Goal: Information Seeking & Learning: Learn about a topic

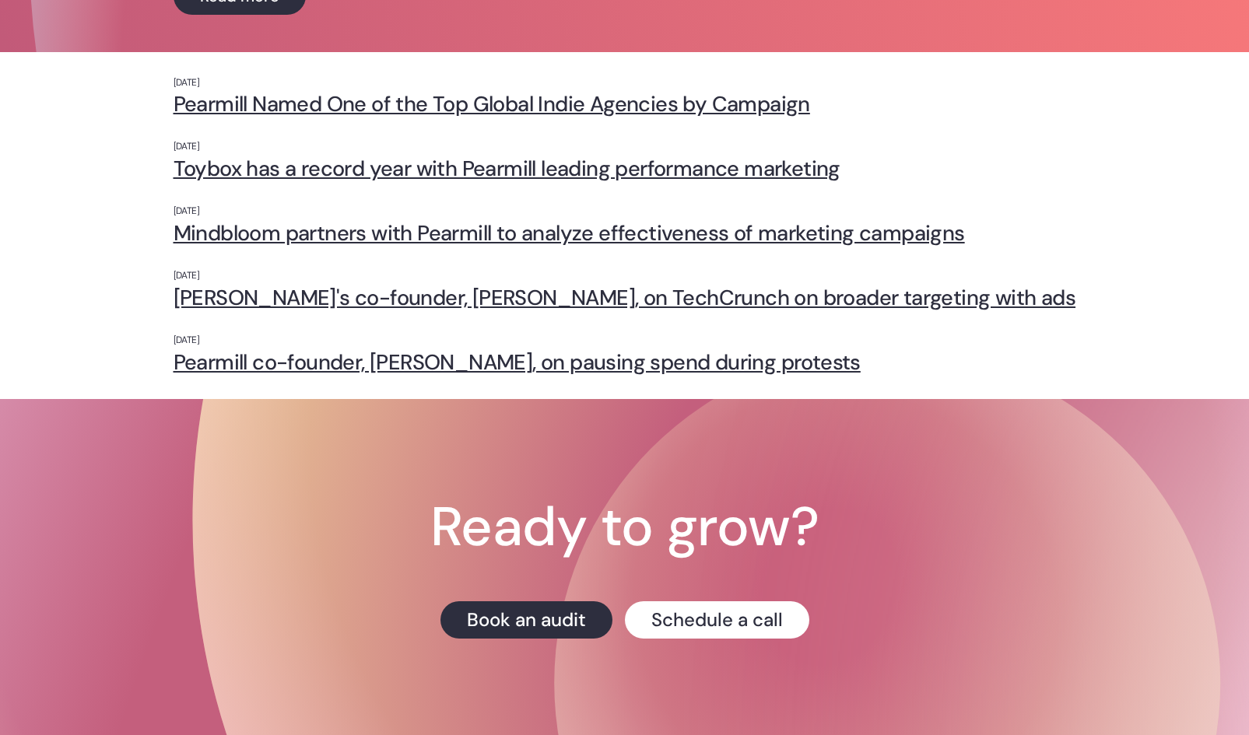
scroll to position [389, 0]
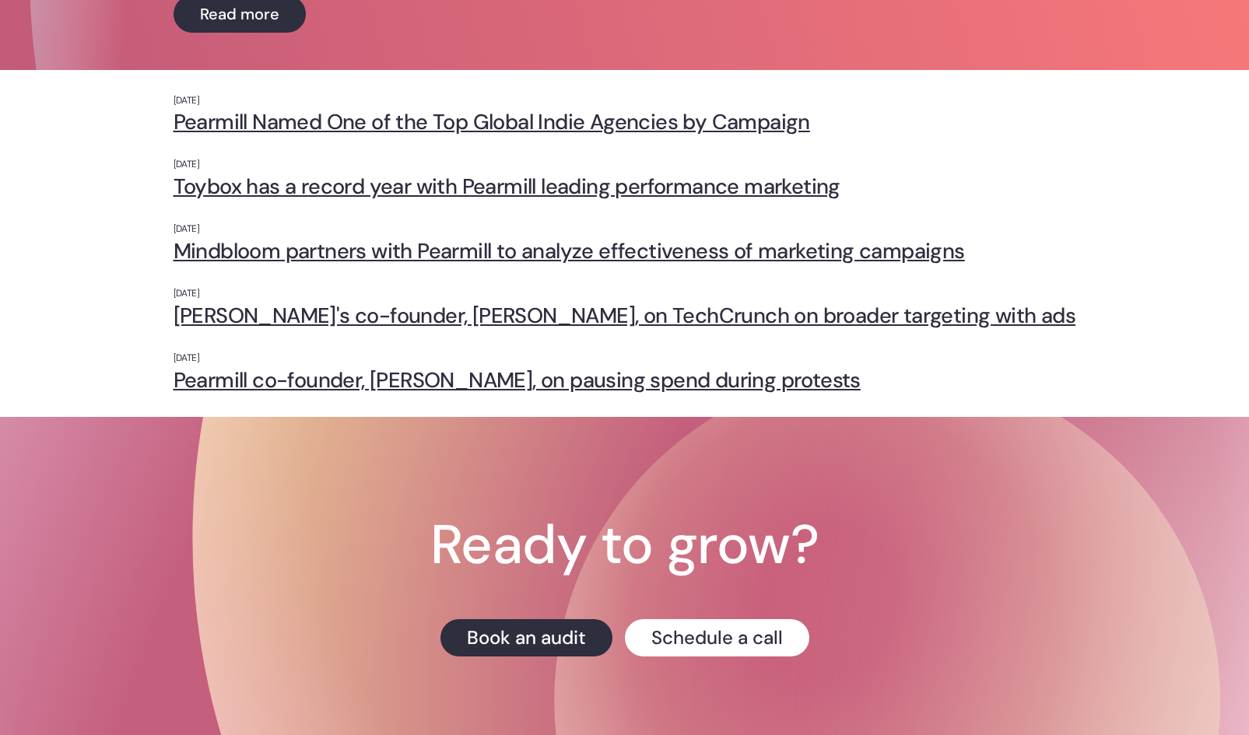
click at [672, 117] on link "Pearmill Named One of the Top Global Indie Agencies by Campaign" at bounding box center [624, 122] width 902 height 24
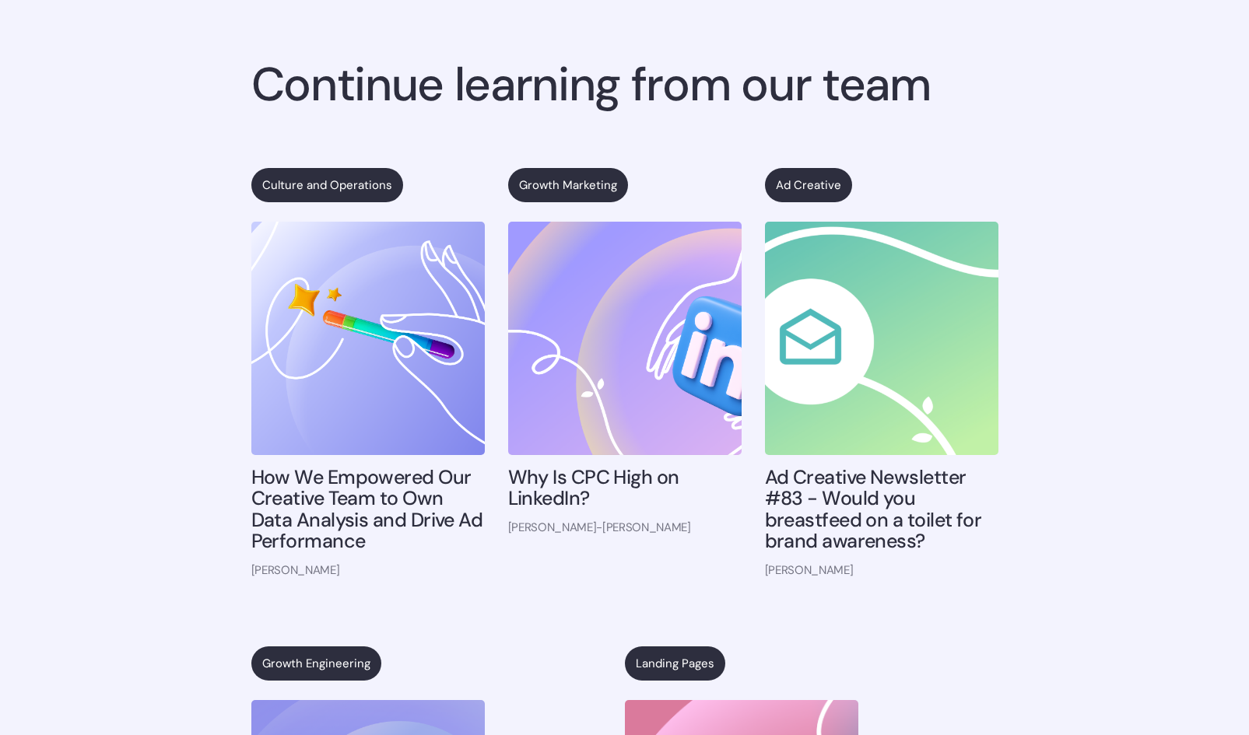
scroll to position [1089, 0]
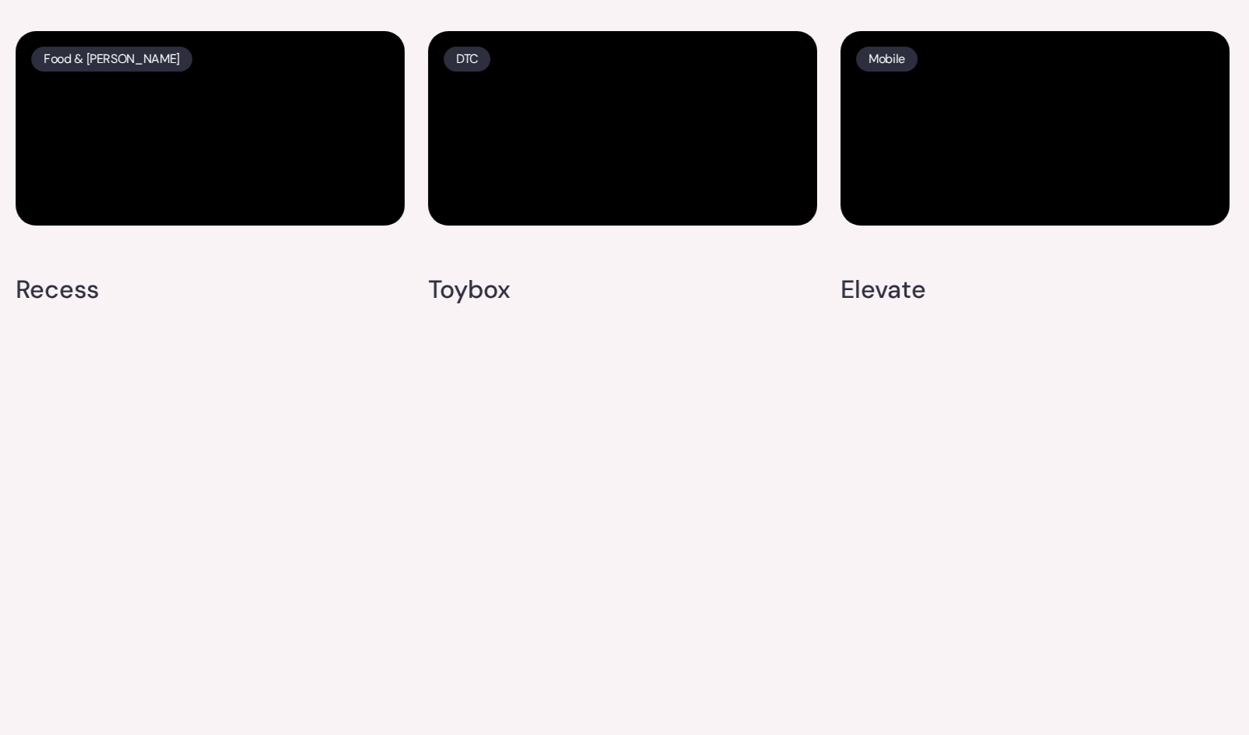
scroll to position [4435, 0]
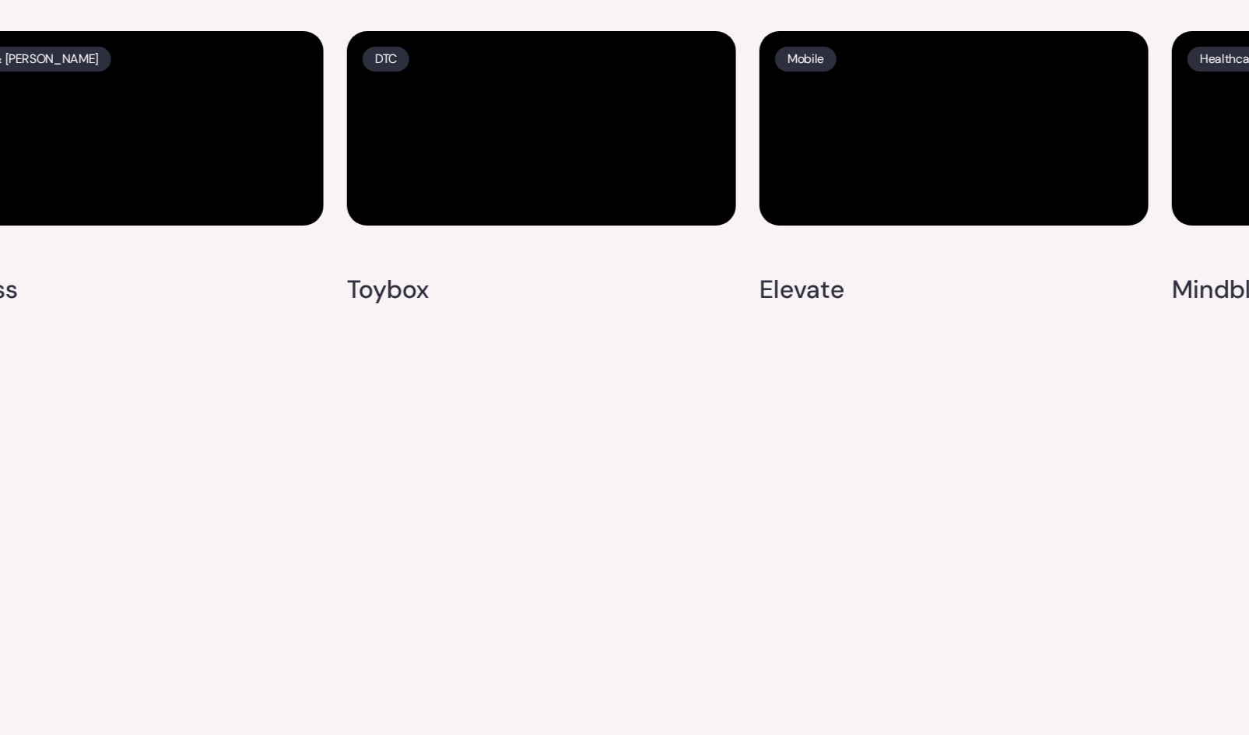
click at [513, 226] on video at bounding box center [541, 128] width 389 height 194
click at [713, 216] on icon "enter fullscreen mode" at bounding box center [720, 210] width 14 height 11
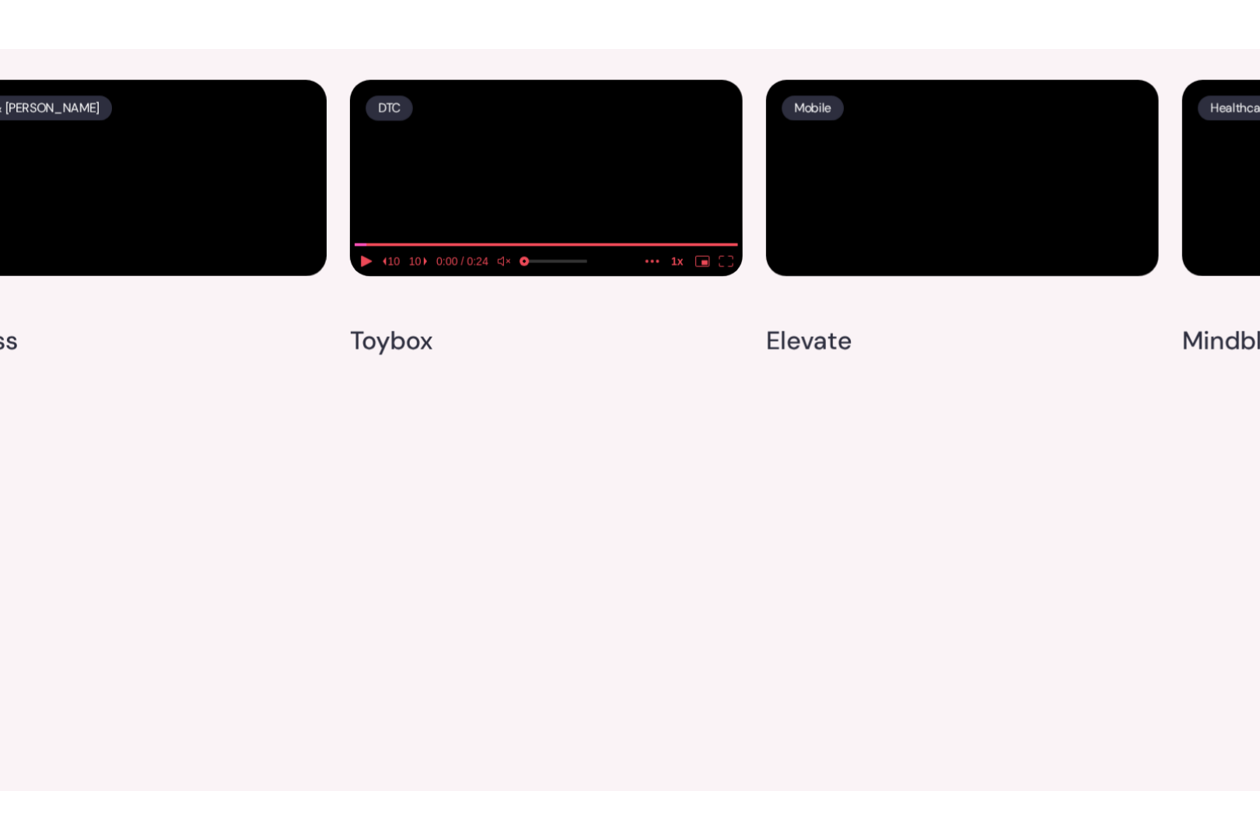
scroll to position [4540, 0]
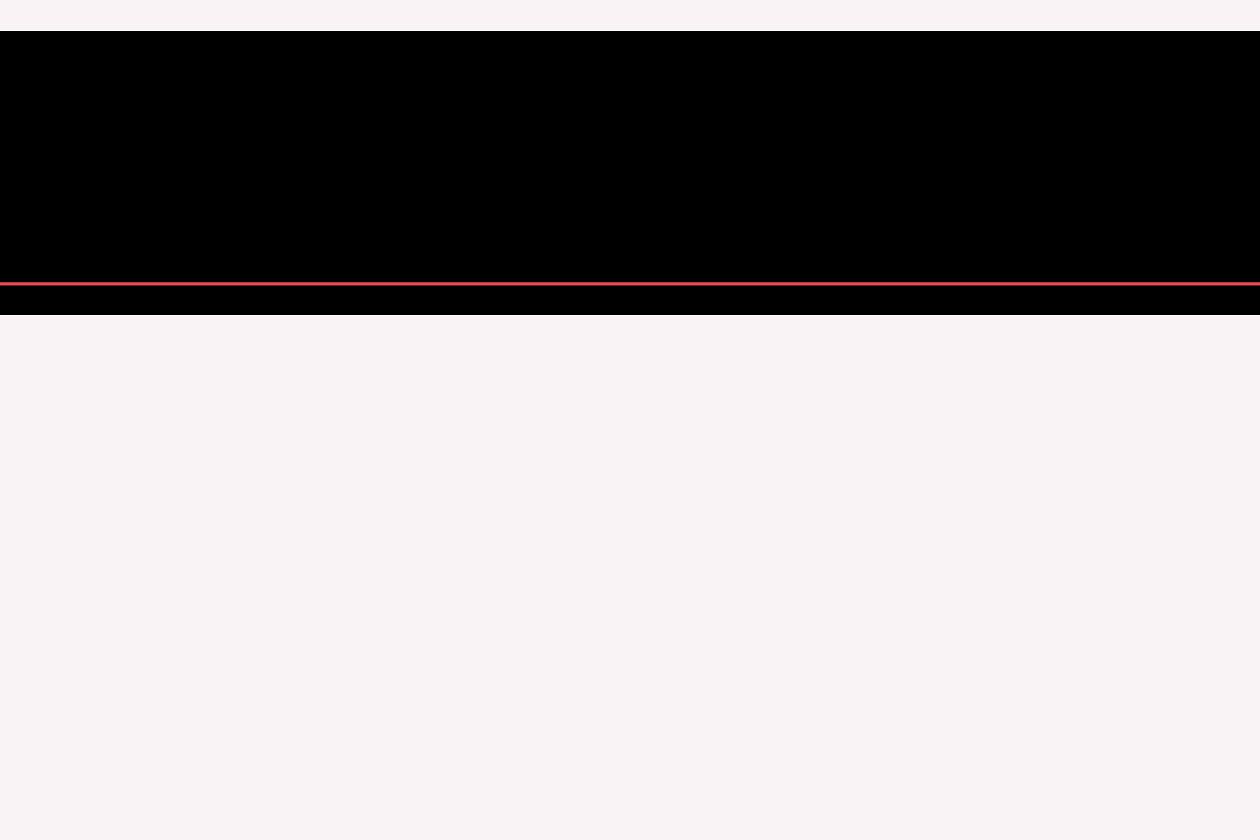
click at [68, 293] on input "seek" at bounding box center [140, 283] width 2877 height 19
drag, startPoint x: 40, startPoint y: 808, endPoint x: 0, endPoint y: 807, distance: 40.5
type input "0"
click at [0, 293] on input "seek" at bounding box center [140, 283] width 2877 height 19
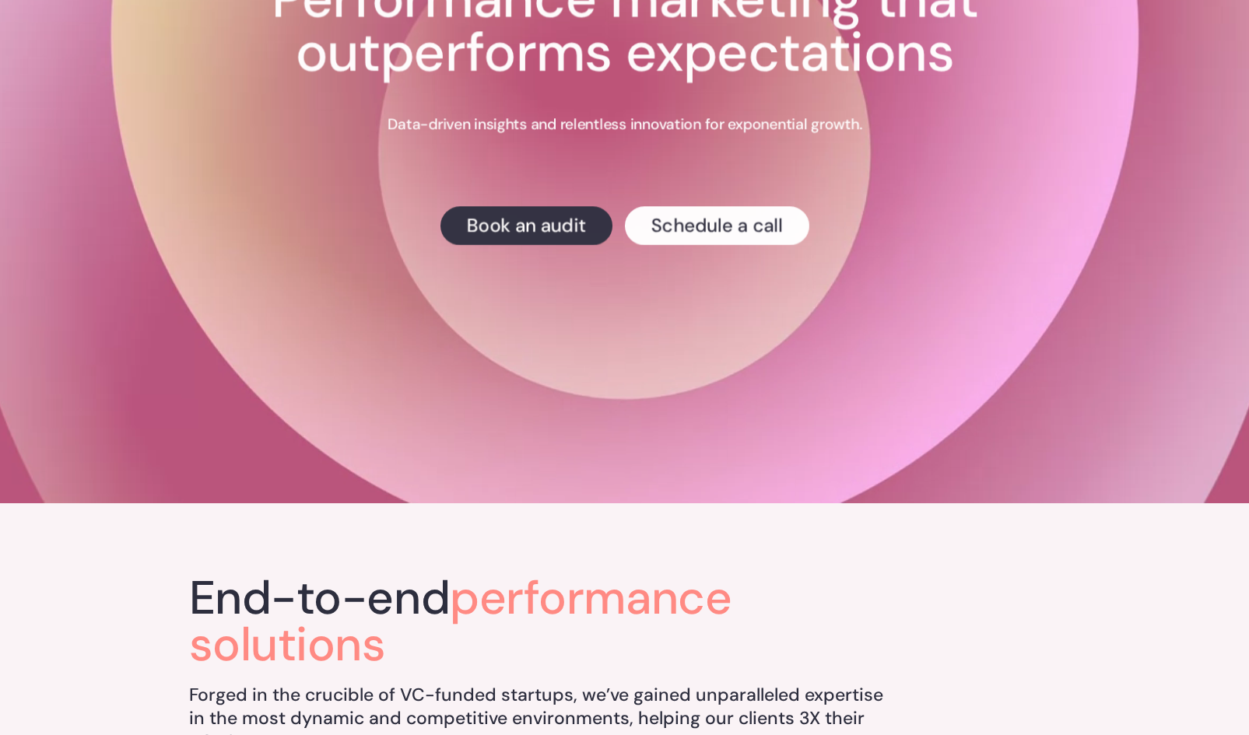
scroll to position [0, 0]
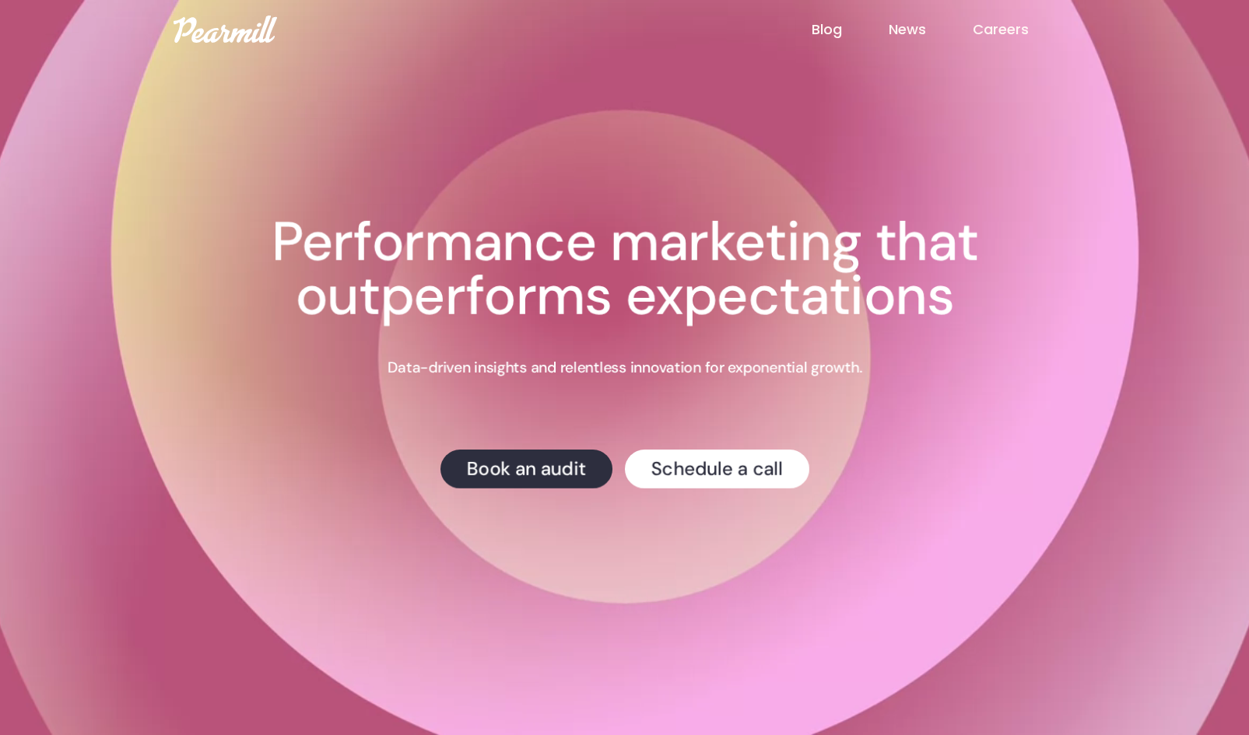
click at [913, 37] on link "News" at bounding box center [930, 29] width 84 height 20
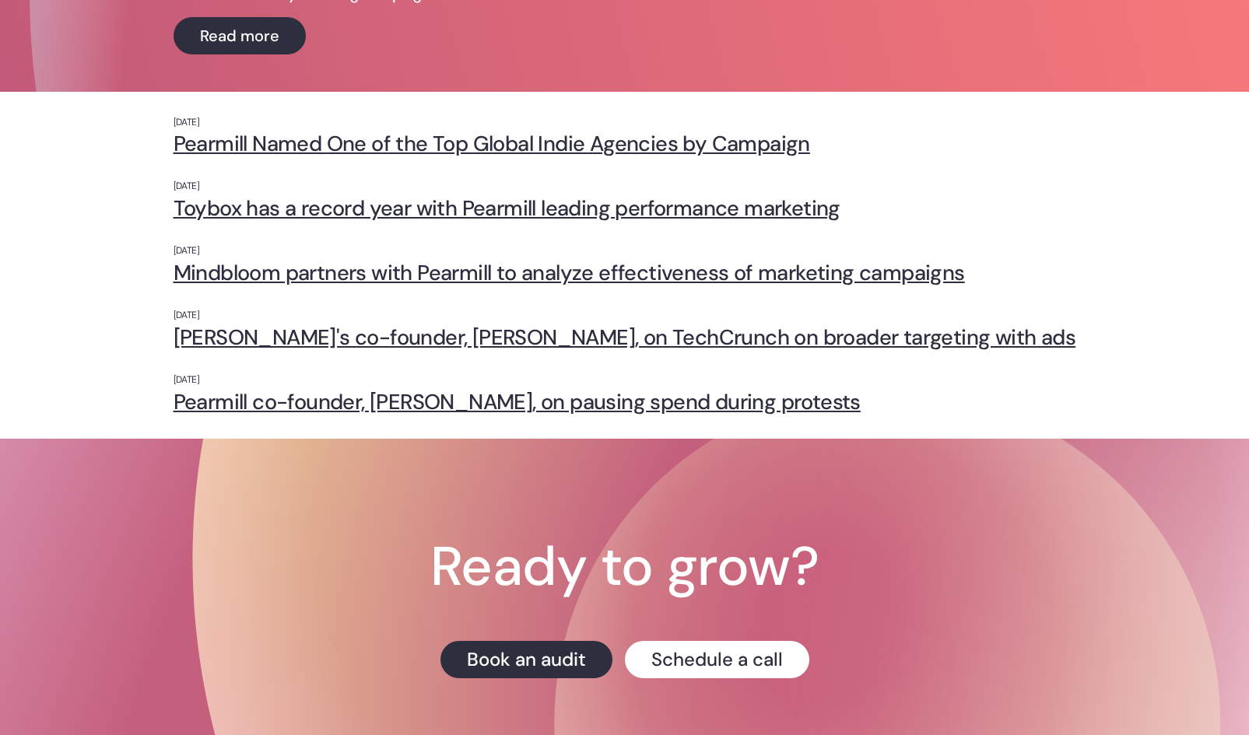
scroll to position [349, 0]
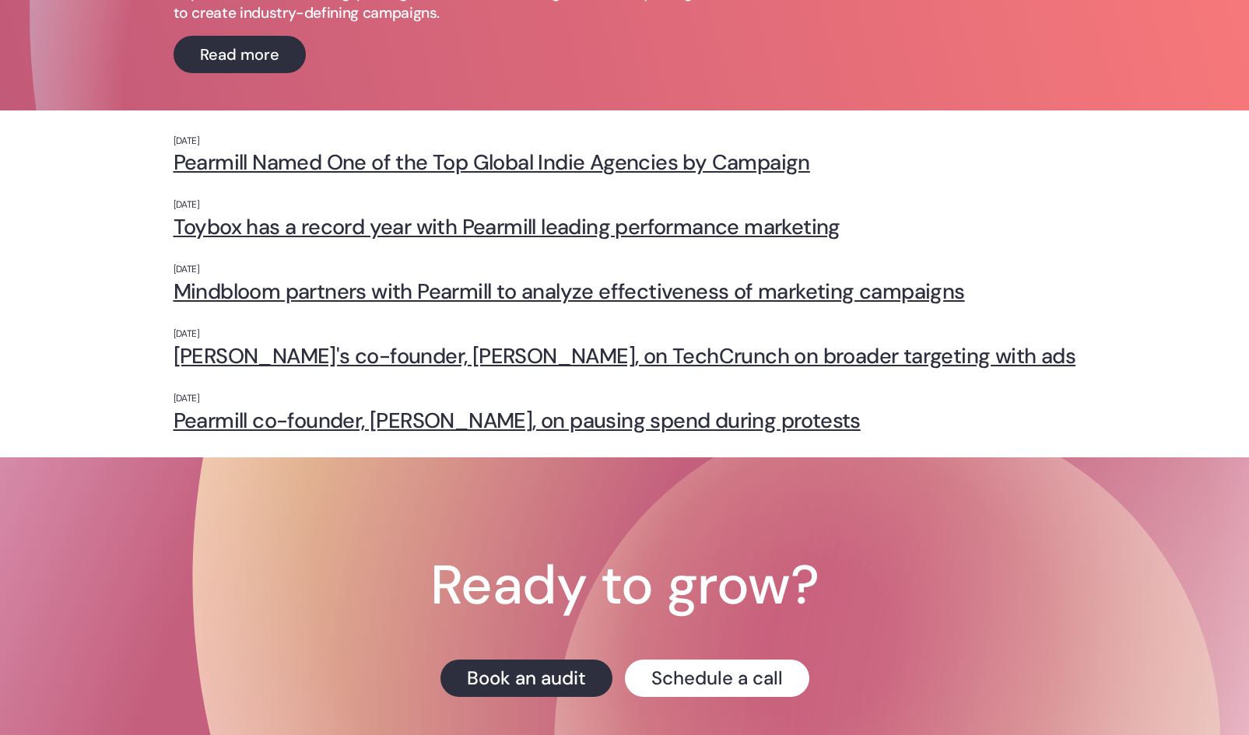
click at [415, 225] on link "Toybox has a record year with Pearmill leading performance marketing" at bounding box center [624, 227] width 902 height 24
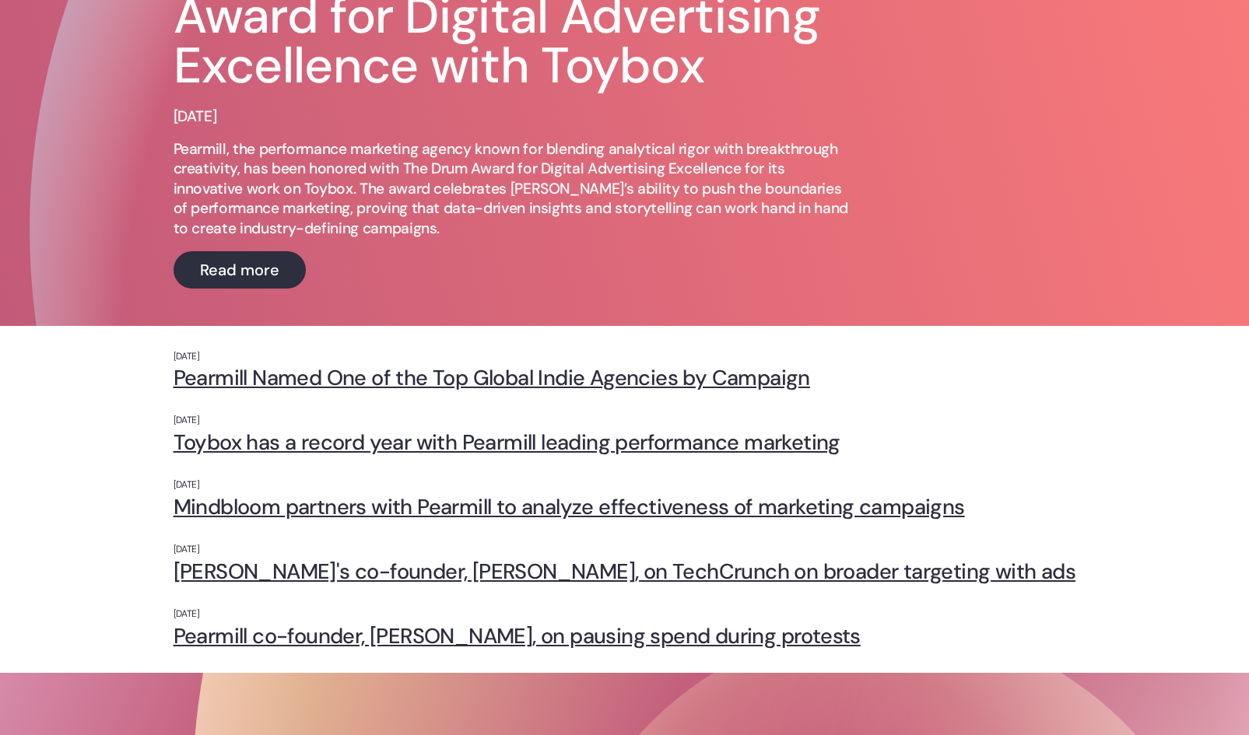
scroll to position [115, 0]
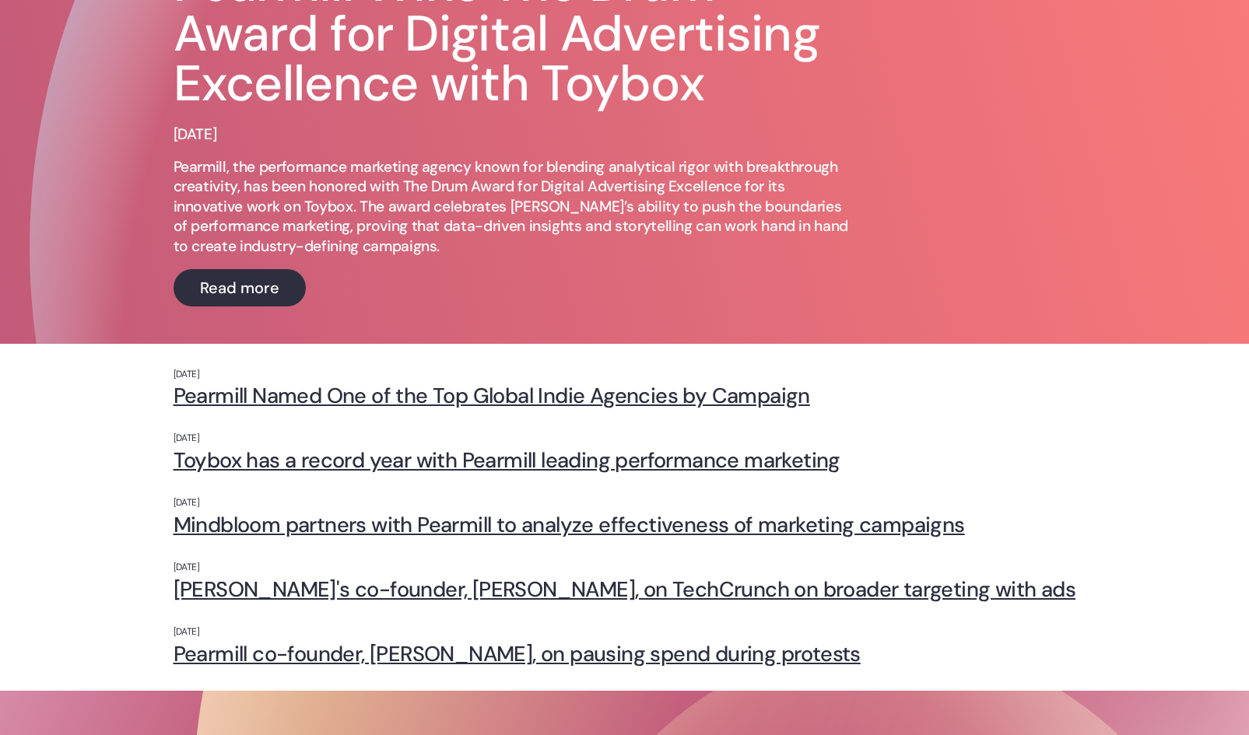
click at [208, 464] on link "Toybox has a record year with Pearmill leading performance marketing" at bounding box center [624, 460] width 902 height 24
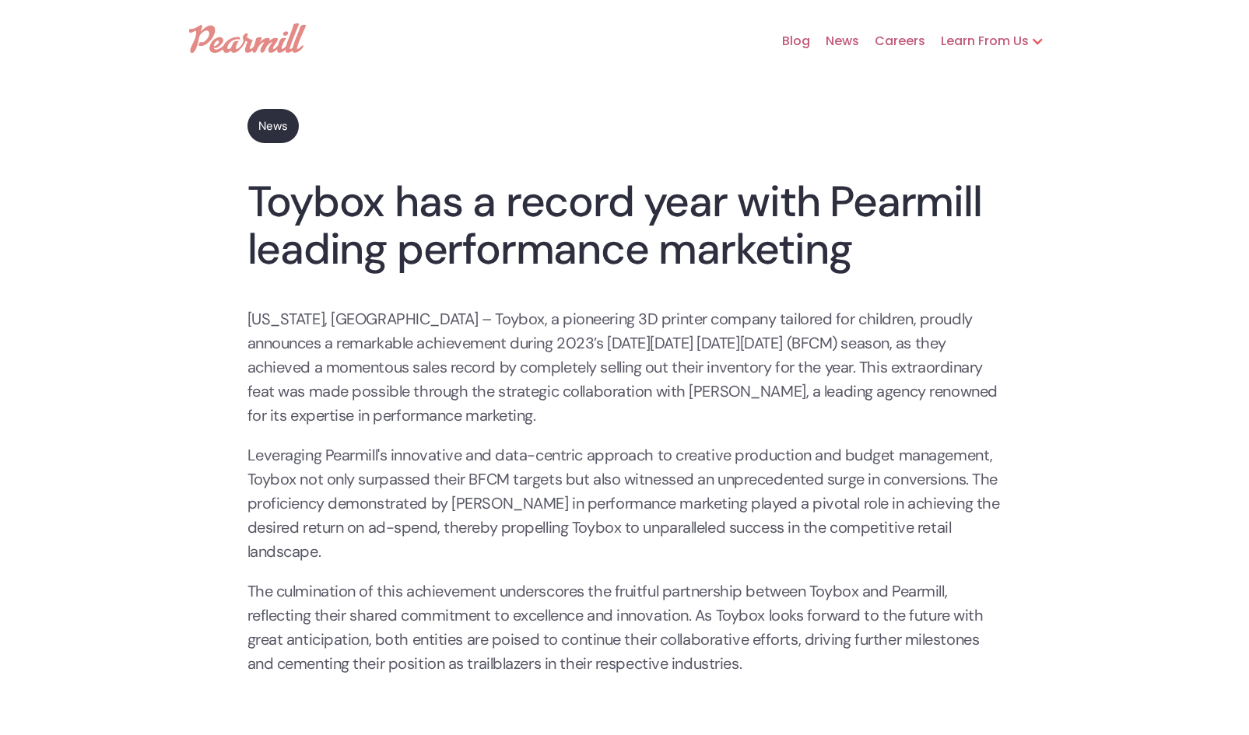
click at [1005, 48] on div "Learn From Us" at bounding box center [976, 41] width 103 height 19
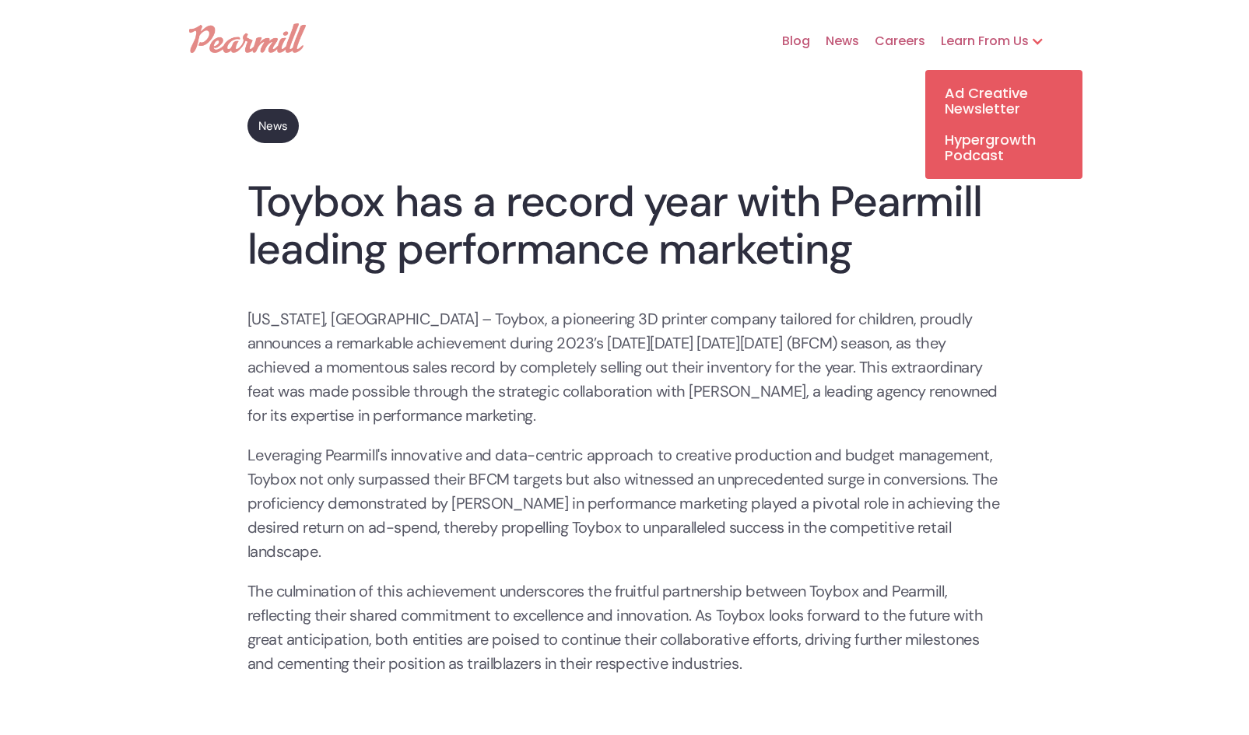
click at [846, 126] on div "News" at bounding box center [624, 126] width 755 height 34
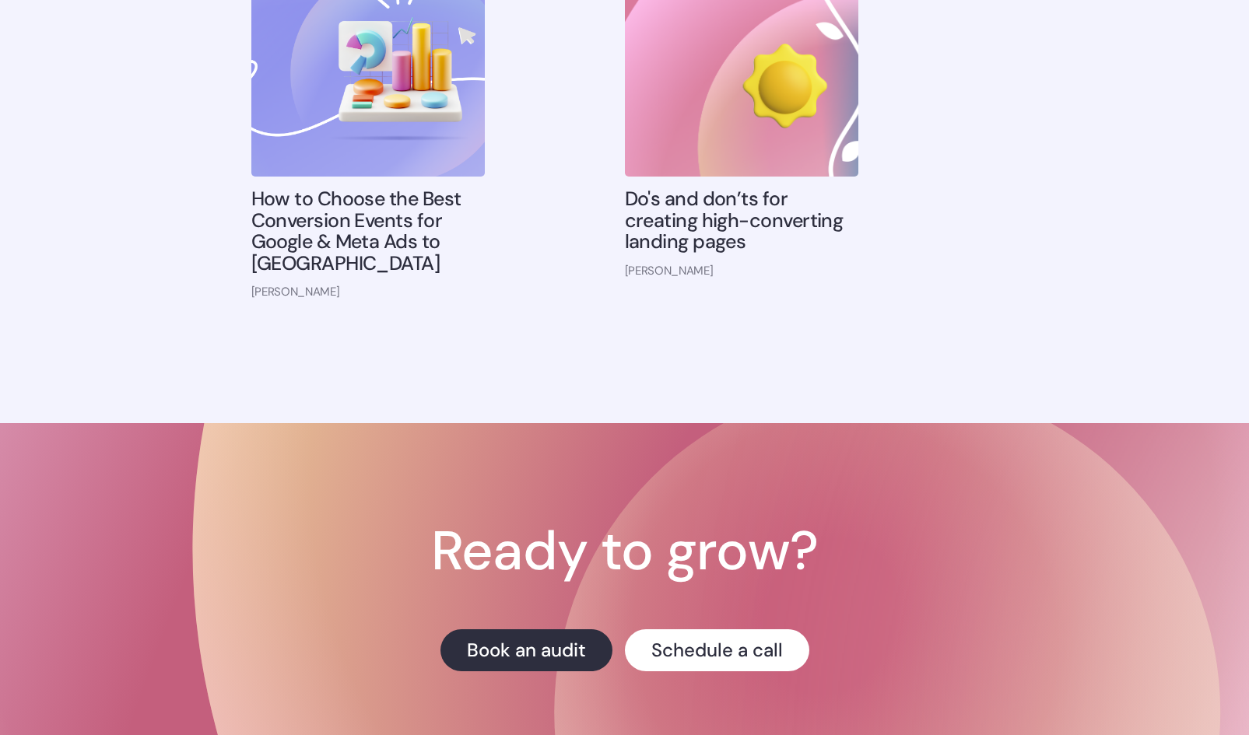
scroll to position [1867, 0]
